Goal: Use online tool/utility

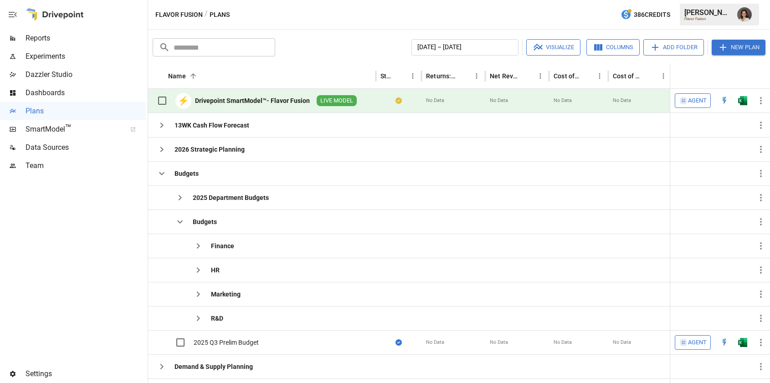
click at [689, 103] on span "Agent" at bounding box center [697, 101] width 19 height 10
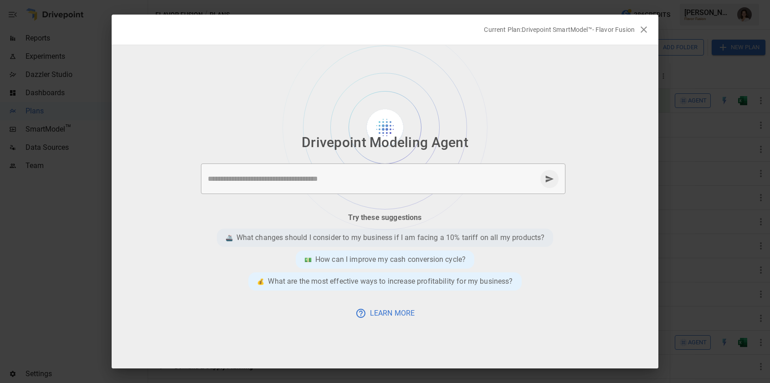
click at [345, 242] on p "What changes should I consider to my business if I am facing a 10% tariff on al…" at bounding box center [390, 237] width 308 height 11
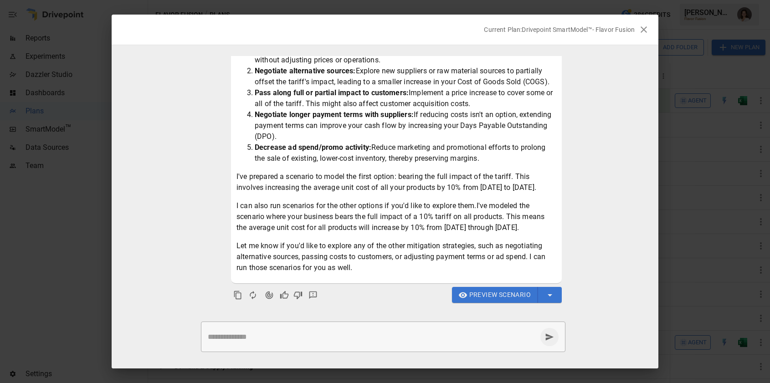
scroll to position [136, 0]
click at [477, 298] on span "Preview Scenario" at bounding box center [499, 294] width 61 height 11
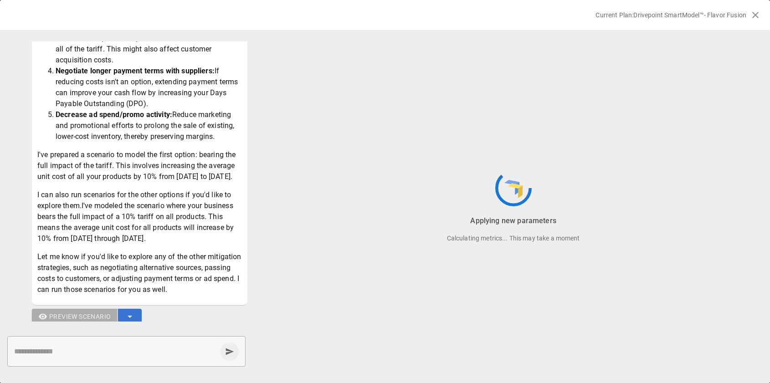
scroll to position [247, 0]
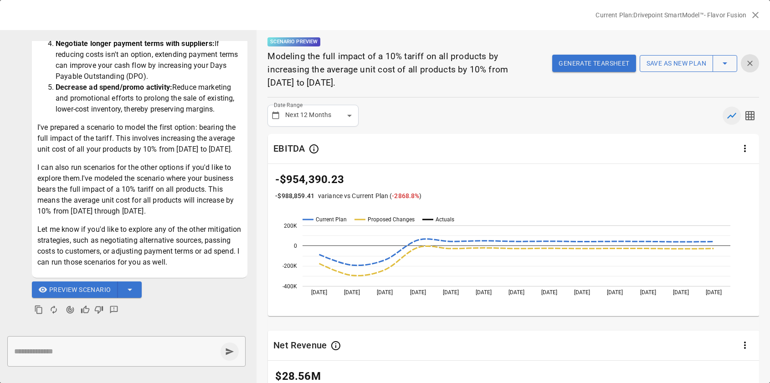
click at [90, 348] on textarea at bounding box center [115, 351] width 203 height 10
type textarea "**********"
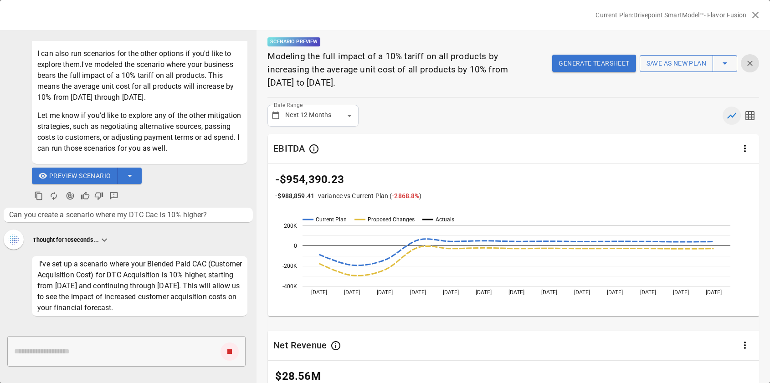
scroll to position [410, 0]
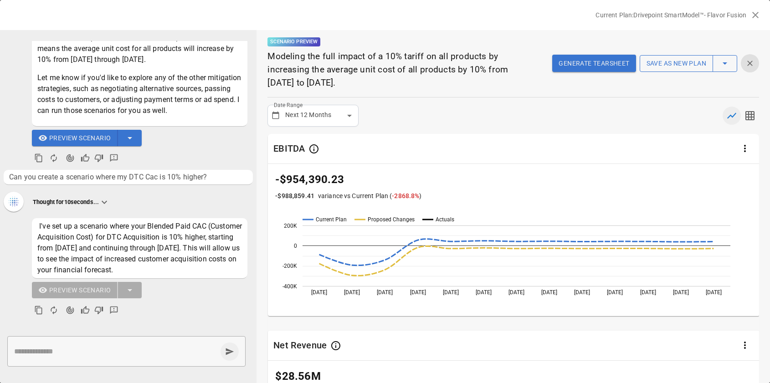
click at [167, 194] on div "Thought for 10 seconds..." at bounding box center [128, 202] width 249 height 21
click at [157, 172] on span "Can you create a scenario where my DTC Cac is 10% higher?" at bounding box center [128, 177] width 238 height 11
copy ul "Can you create a scenario where my DTC Cac is 10% higher?"
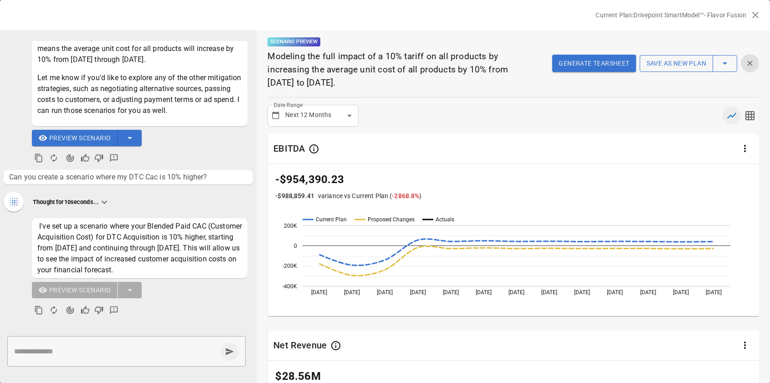
click at [128, 353] on textarea at bounding box center [115, 351] width 203 height 10
paste textarea "**********"
type textarea "**********"
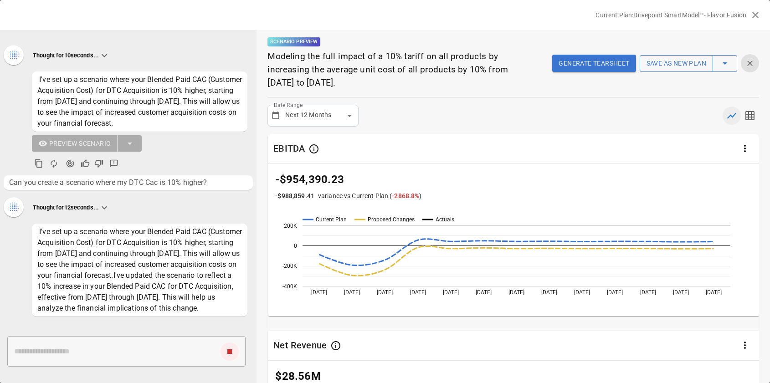
scroll to position [605, 0]
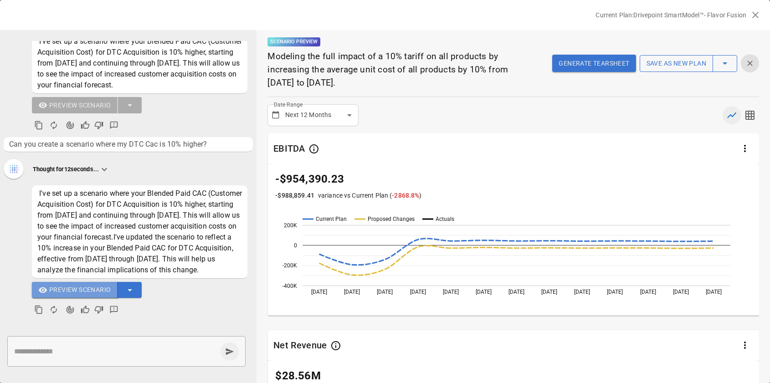
click at [85, 286] on span "Preview Scenario" at bounding box center [79, 289] width 61 height 11
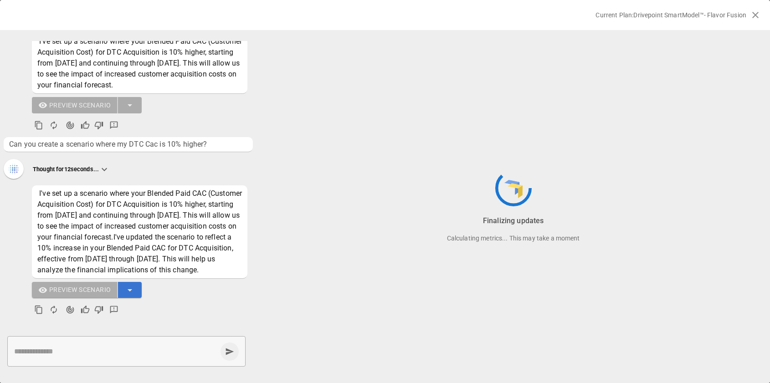
click at [99, 121] on icon "Bad Response" at bounding box center [98, 125] width 9 height 9
